Goal: Navigation & Orientation: Find specific page/section

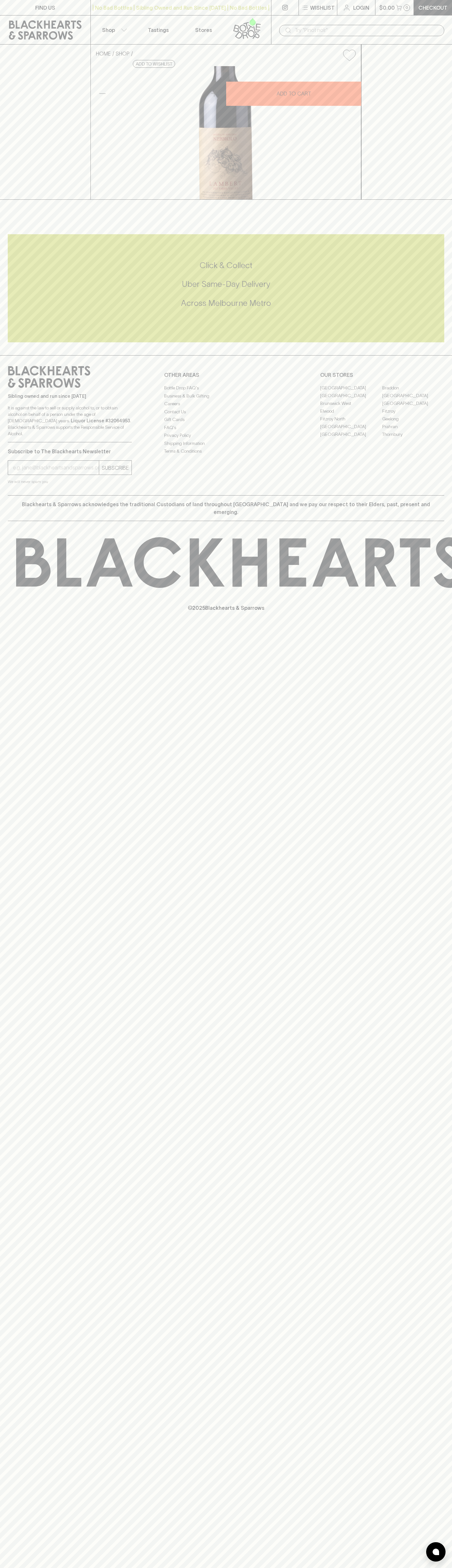
click at [141, 20] on link "Tastings" at bounding box center [158, 29] width 45 height 29
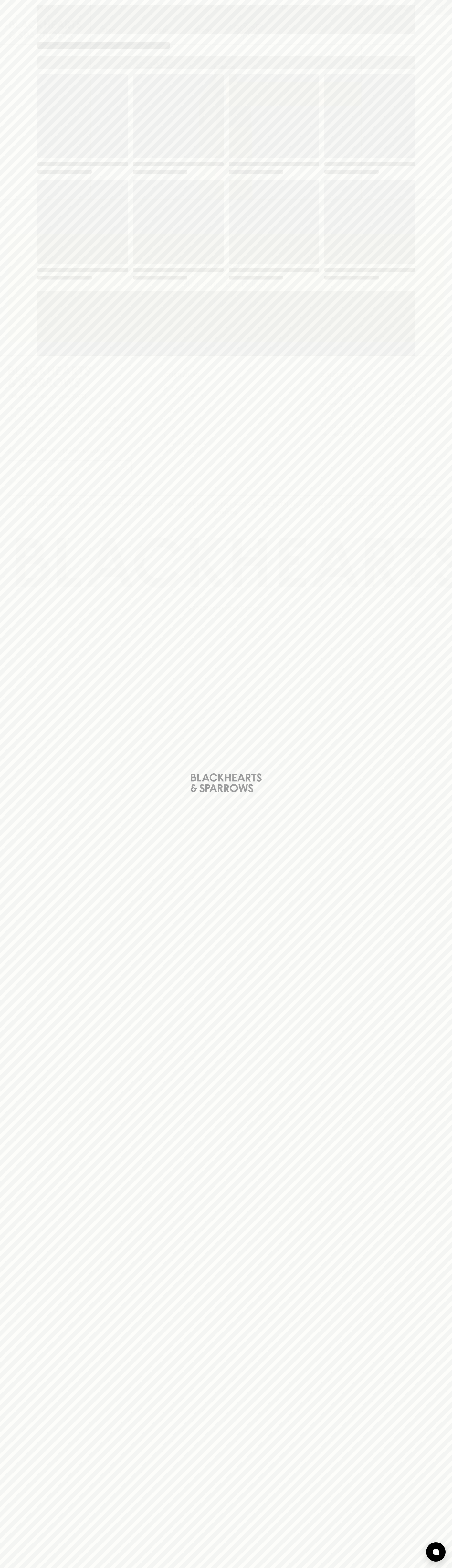
click at [439, 1567] on div "Loading" at bounding box center [226, 784] width 452 height 1568
click at [315, 1567] on html "FIND US | No Bad Bottles | Sibling Owned and Run Since 2006 | No Bad Bottles | …" at bounding box center [226, 784] width 452 height 1568
click at [25, 331] on div "Loading" at bounding box center [226, 784] width 452 height 1568
